Goal: Task Accomplishment & Management: Manage account settings

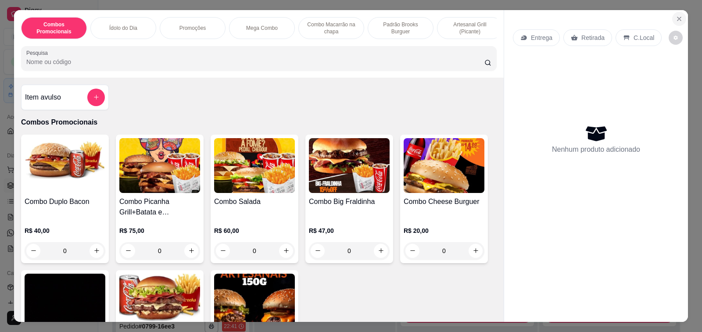
click at [678, 17] on icon "Close" at bounding box center [680, 19] width 4 height 4
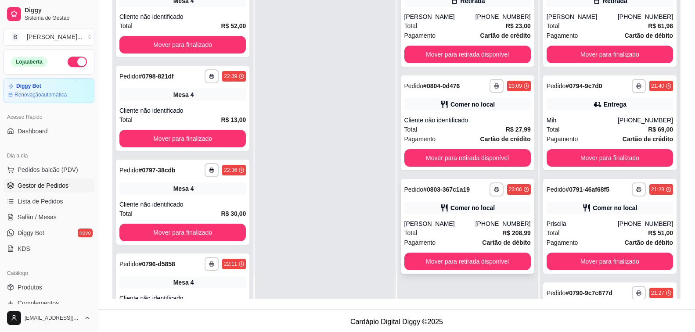
scroll to position [134, 0]
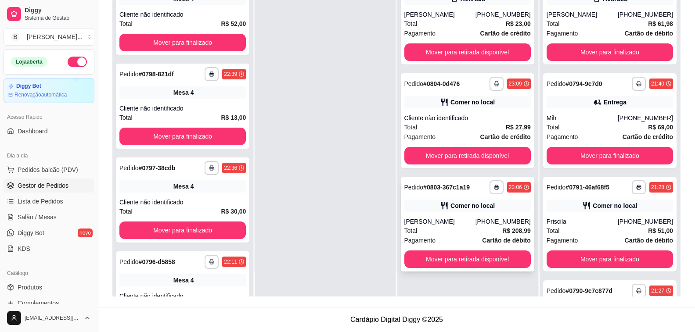
click at [431, 223] on div "[PERSON_NAME]" at bounding box center [439, 221] width 71 height 9
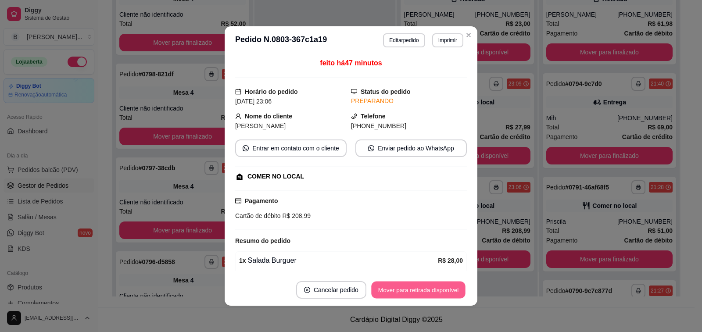
click at [414, 284] on button "Mover para retirada disponível" at bounding box center [418, 290] width 94 height 17
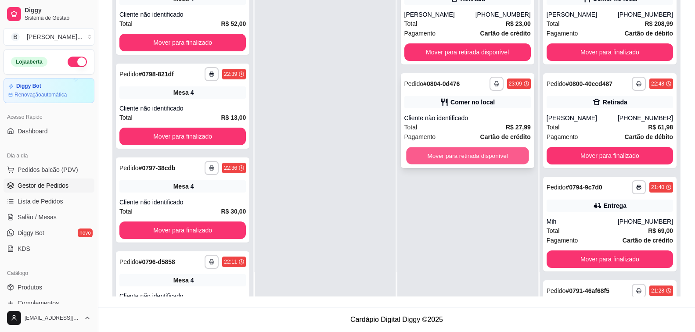
click at [450, 151] on button "Mover para retirada disponível" at bounding box center [467, 155] width 123 height 17
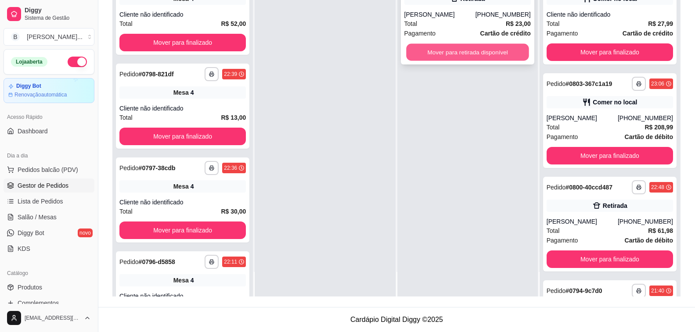
click at [477, 55] on button "Mover para retirada disponível" at bounding box center [467, 52] width 123 height 17
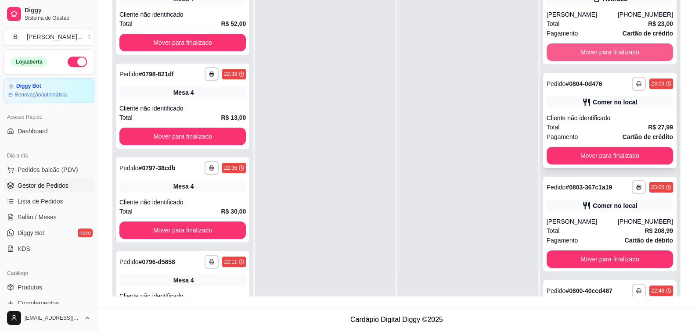
click at [580, 53] on button "Mover para finalizado" at bounding box center [610, 52] width 126 height 18
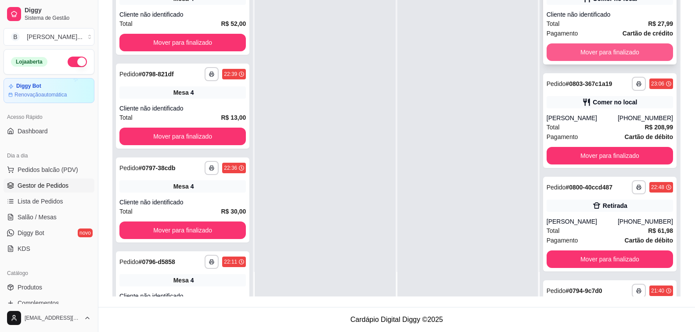
click at [580, 53] on button "Mover para finalizado" at bounding box center [610, 52] width 126 height 18
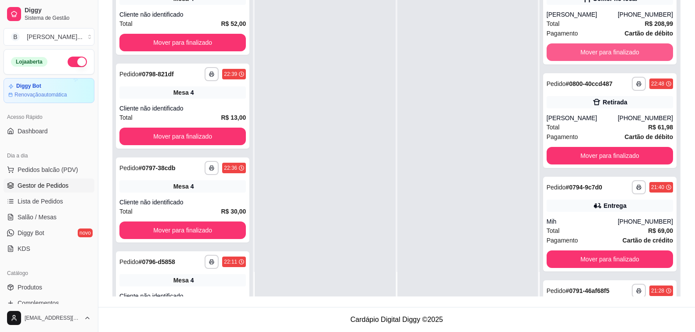
click at [580, 53] on button "Mover para finalizado" at bounding box center [610, 52] width 126 height 18
click at [580, 147] on button "Mover para finalizado" at bounding box center [610, 156] width 126 height 18
click at [580, 53] on button "Mover para finalizado" at bounding box center [610, 52] width 126 height 18
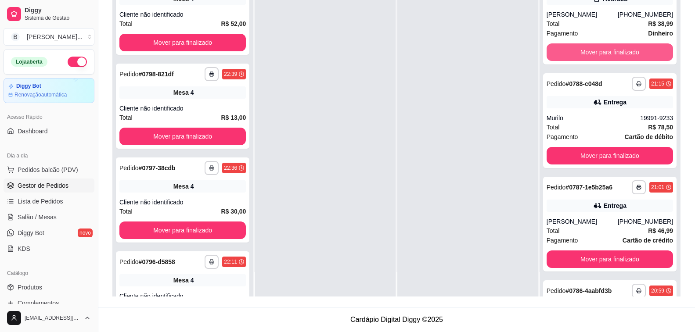
click at [580, 53] on button "Mover para finalizado" at bounding box center [610, 52] width 126 height 18
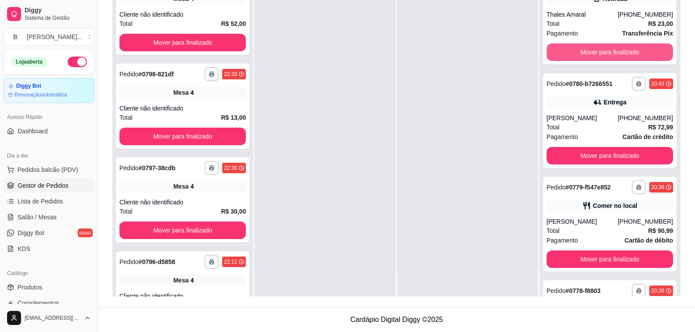
click at [580, 53] on button "Mover para finalizado" at bounding box center [610, 52] width 126 height 18
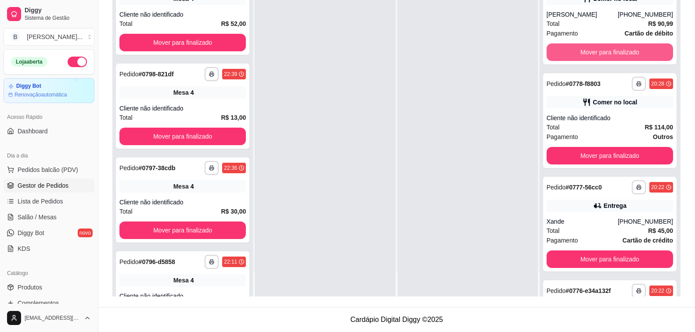
click at [580, 53] on button "Mover para finalizado" at bounding box center [610, 52] width 126 height 18
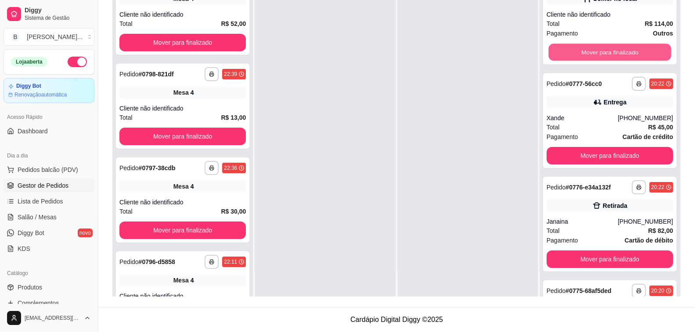
click at [580, 53] on button "Mover para finalizado" at bounding box center [609, 52] width 123 height 17
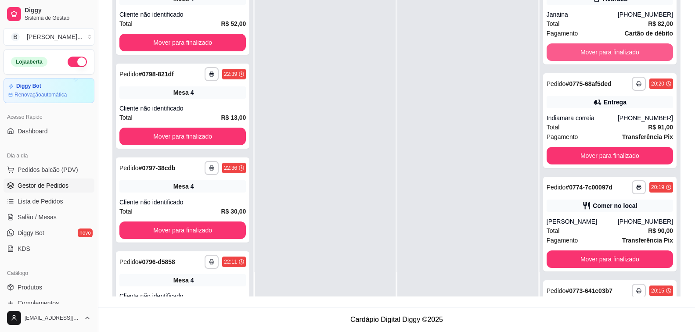
click at [580, 53] on button "Mover para finalizado" at bounding box center [610, 52] width 126 height 18
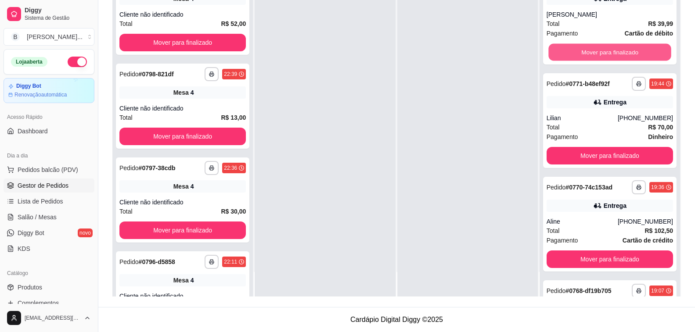
click at [580, 53] on button "Mover para finalizado" at bounding box center [609, 52] width 123 height 17
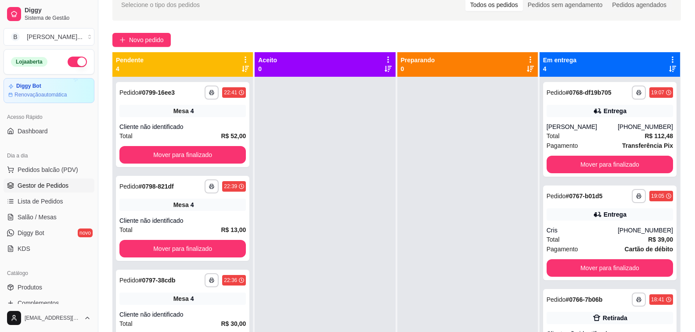
scroll to position [2, 0]
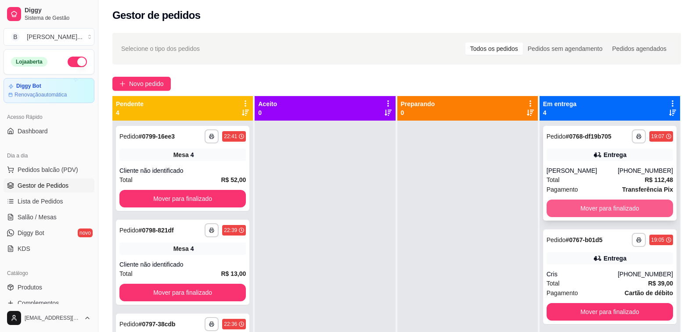
click at [595, 208] on button "Mover para finalizado" at bounding box center [610, 209] width 126 height 18
click at [595, 212] on button "Mover para finalizado" at bounding box center [610, 209] width 126 height 18
click at [594, 209] on button "Mover para finalizado" at bounding box center [609, 208] width 123 height 17
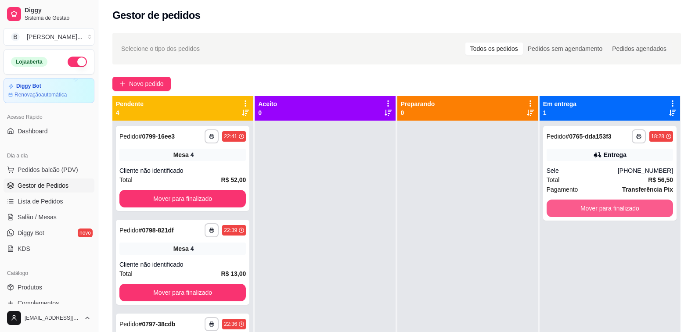
click at [594, 209] on button "Mover para finalizado" at bounding box center [610, 209] width 126 height 18
